Goal: Check status: Check status

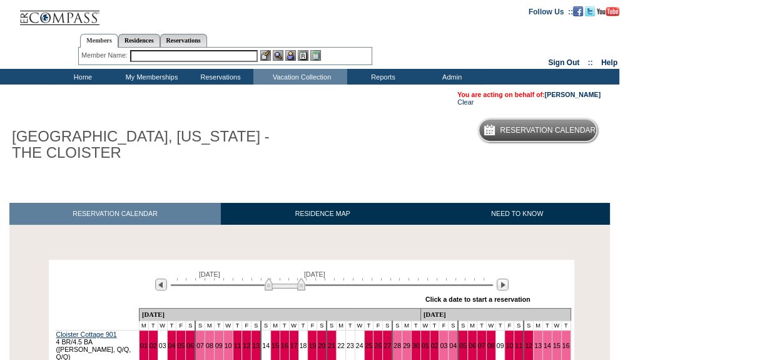
scroll to position [56, 0]
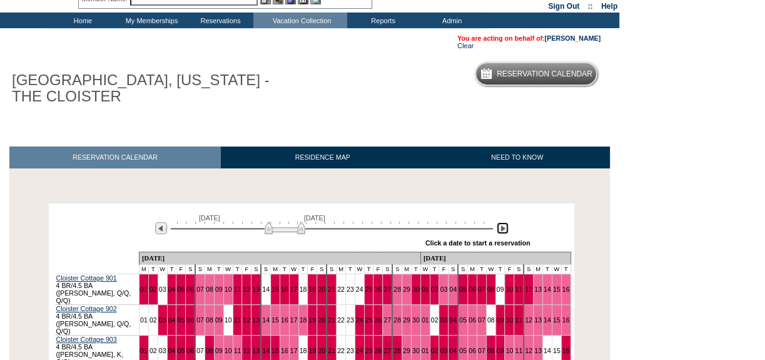
click at [501, 232] on img at bounding box center [503, 228] width 12 height 12
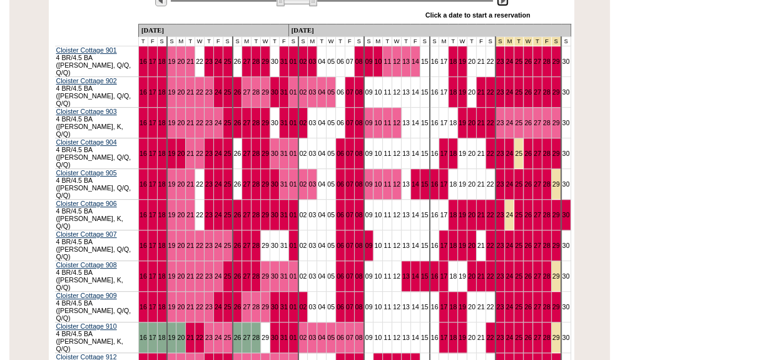
scroll to position [227, 0]
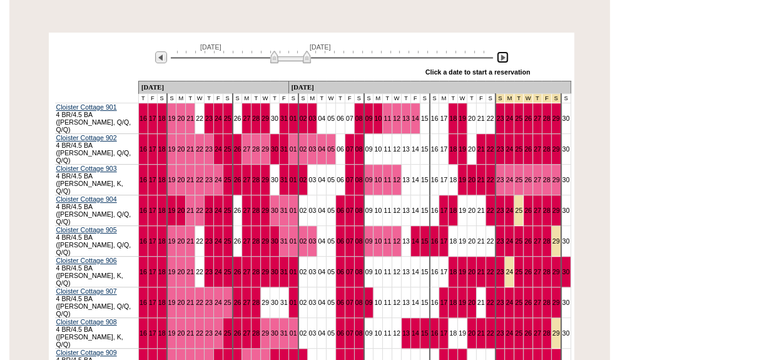
click at [294, 61] on img at bounding box center [290, 57] width 41 height 13
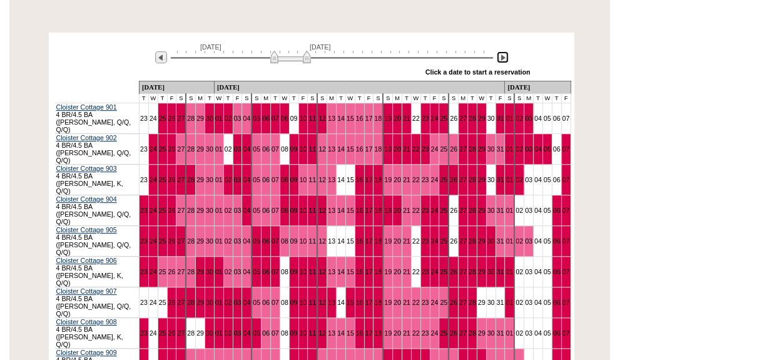
click at [288, 59] on img at bounding box center [290, 57] width 41 height 13
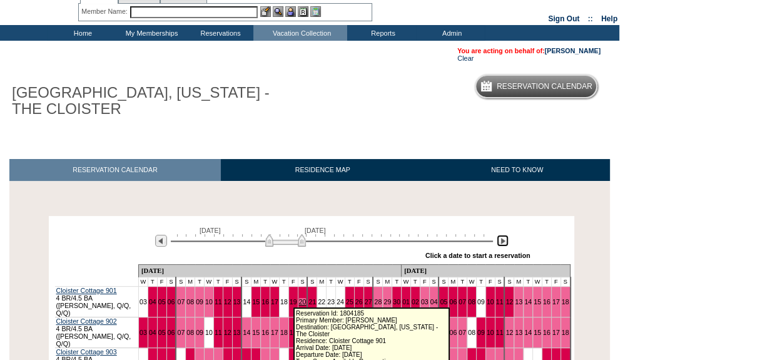
scroll to position [0, 0]
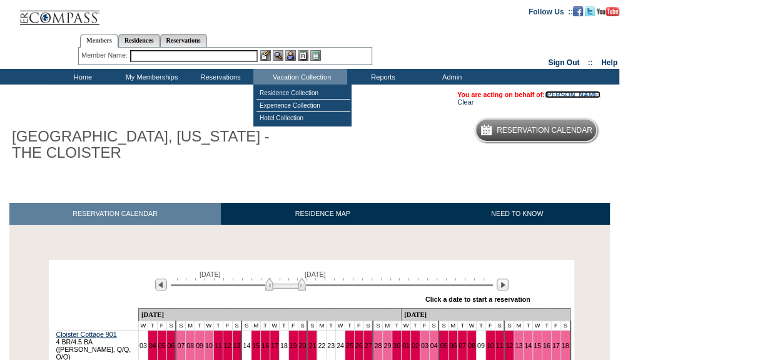
click at [591, 93] on link "[PERSON_NAME]" at bounding box center [573, 95] width 56 height 8
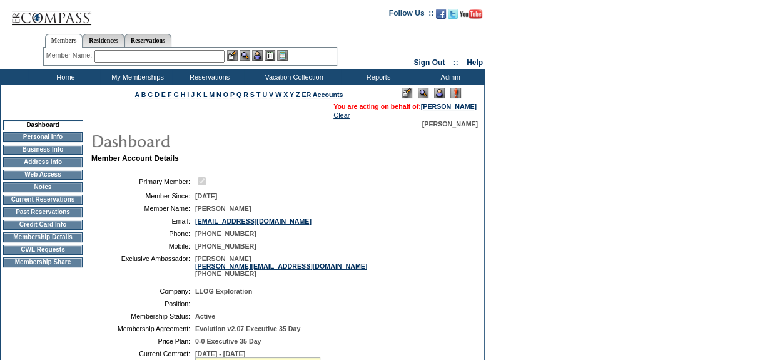
click at [68, 242] on td "Membership Details" at bounding box center [42, 237] width 79 height 10
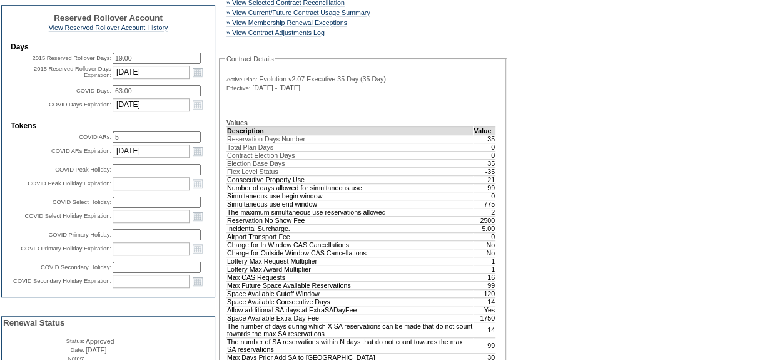
scroll to position [455, 0]
